Goal: Task Accomplishment & Management: Complete application form

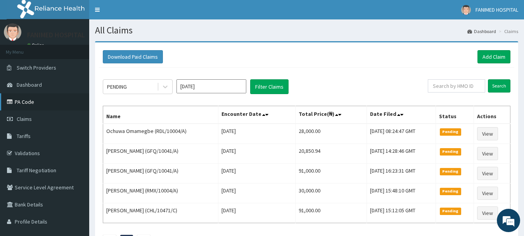
click at [33, 101] on link "PA Code" at bounding box center [44, 101] width 89 height 17
click at [494, 57] on link "Add Claim" at bounding box center [494, 56] width 33 height 13
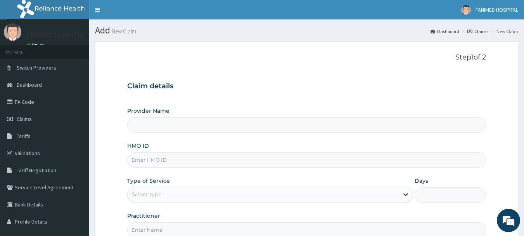
click at [141, 163] on input "HMO ID" at bounding box center [306, 159] width 359 height 15
paste input "NIG/10103/A"
type input "NIG/10103/A"
type input "Fanimed Hospital"
type input "NIG/10103/A"
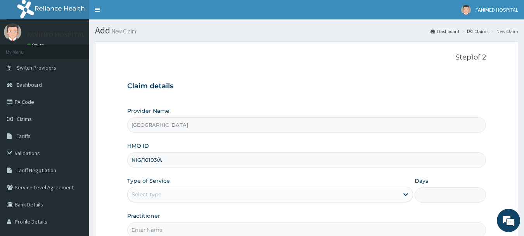
click at [149, 194] on div "Select type" at bounding box center [147, 194] width 30 height 8
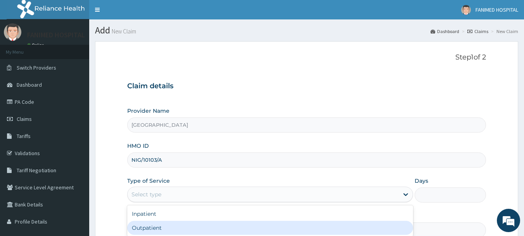
click at [154, 223] on div "Outpatient" at bounding box center [270, 227] width 286 height 14
type input "1"
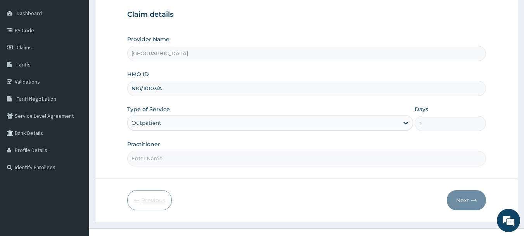
scroll to position [78, 0]
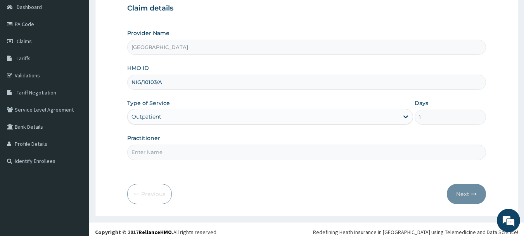
click at [146, 152] on input "Practitioner" at bounding box center [306, 151] width 359 height 15
type input "DR ARHERE"
click at [456, 199] on button "Next" at bounding box center [466, 194] width 39 height 20
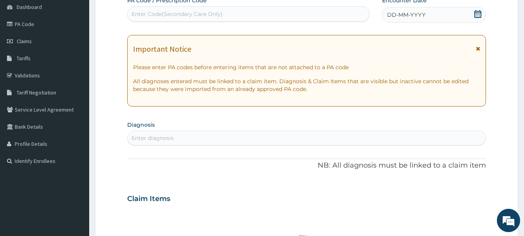
click at [216, 18] on div "Enter Code(Secondary Care Only)" at bounding box center [177, 14] width 91 height 8
paste input "PA/CFFC98"
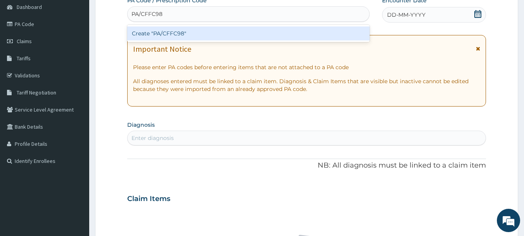
type input "PA/CFFC98"
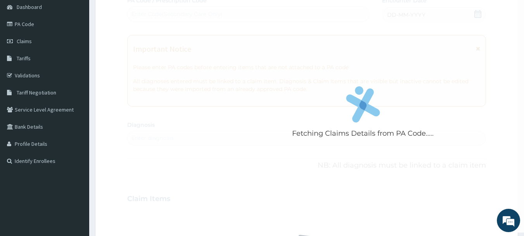
click at [208, 50] on div "Fetching Claims Details from PA Code..... PA Code / Prescription Code Enter Cod…" at bounding box center [306, 198] width 359 height 402
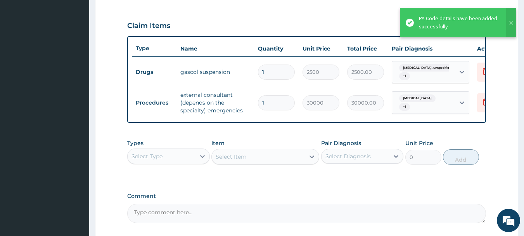
scroll to position [315, 0]
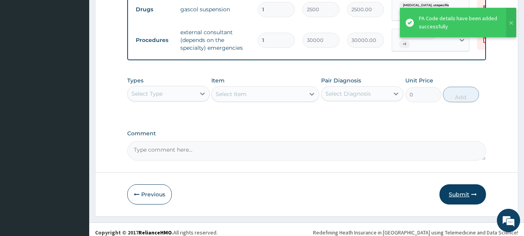
click at [457, 202] on button "Submit" at bounding box center [463, 194] width 47 height 20
